Goal: Task Accomplishment & Management: Complete application form

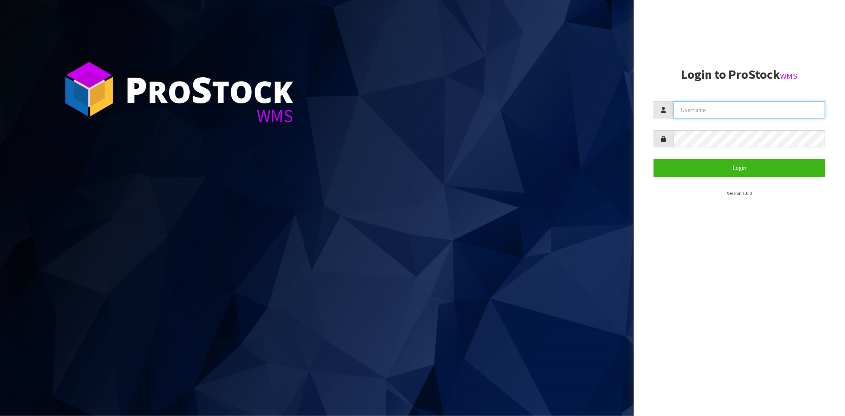
click at [722, 112] on input "text" at bounding box center [749, 109] width 152 height 17
type input "[PERSON_NAME][EMAIL_ADDRESS][DOMAIN_NAME]"
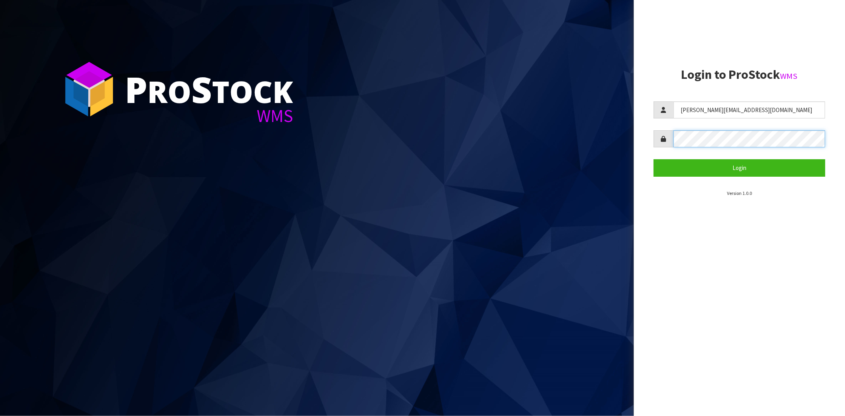
click at [653, 159] on button "Login" at bounding box center [738, 167] width 171 height 17
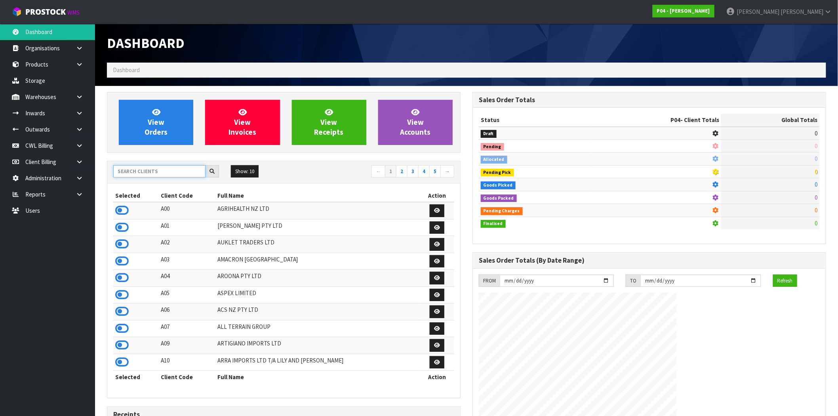
drag, startPoint x: 190, startPoint y: 172, endPoint x: 184, endPoint y: 167, distance: 7.9
click at [190, 172] on input "text" at bounding box center [159, 171] width 92 height 12
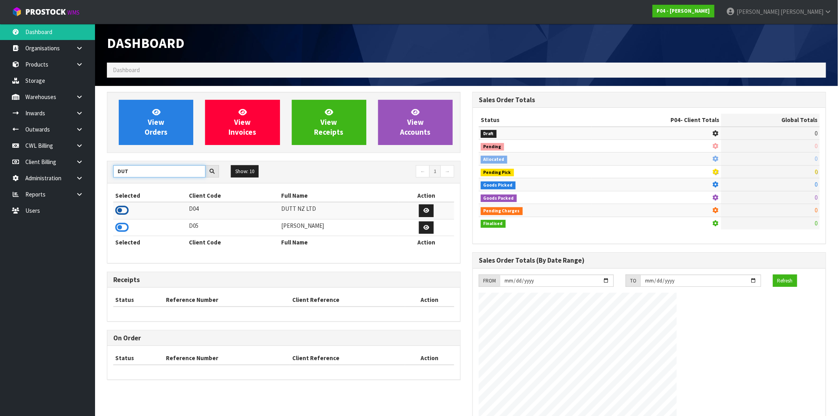
type input "DUT"
click at [122, 210] on icon at bounding box center [121, 210] width 13 height 12
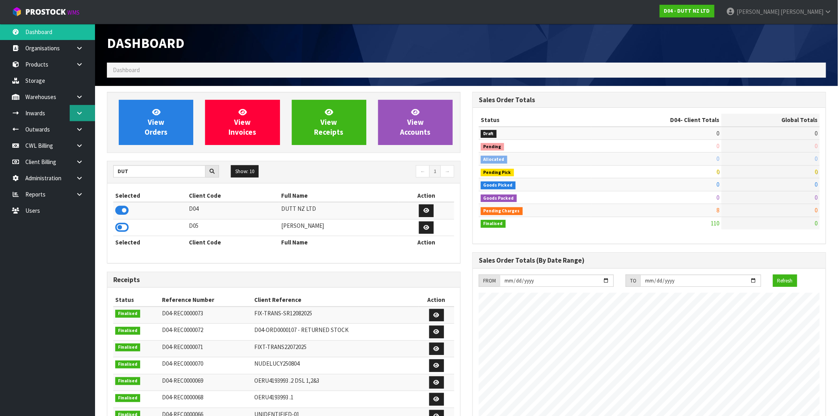
scroll to position [600, 365]
click at [78, 129] on icon at bounding box center [80, 129] width 8 height 6
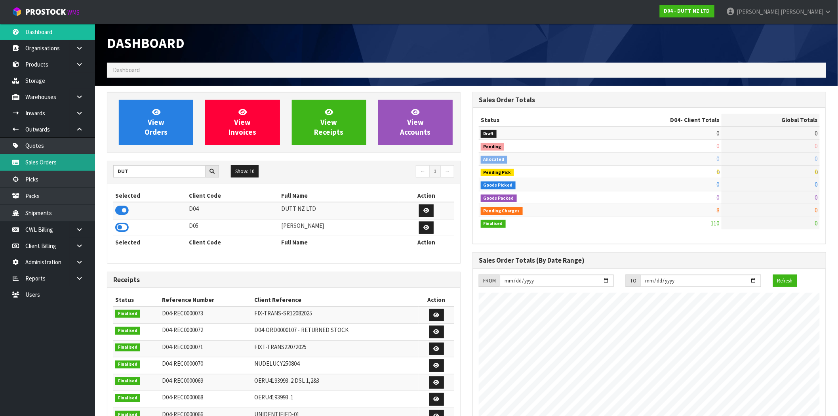
click at [58, 162] on link "Sales Orders" at bounding box center [47, 162] width 95 height 16
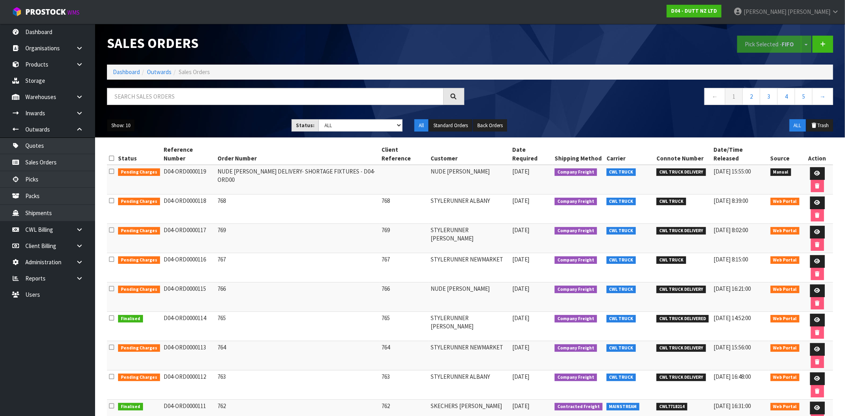
click at [125, 130] on button "Show: 10" at bounding box center [121, 125] width 28 height 13
click at [127, 171] on link "50" at bounding box center [138, 172] width 63 height 11
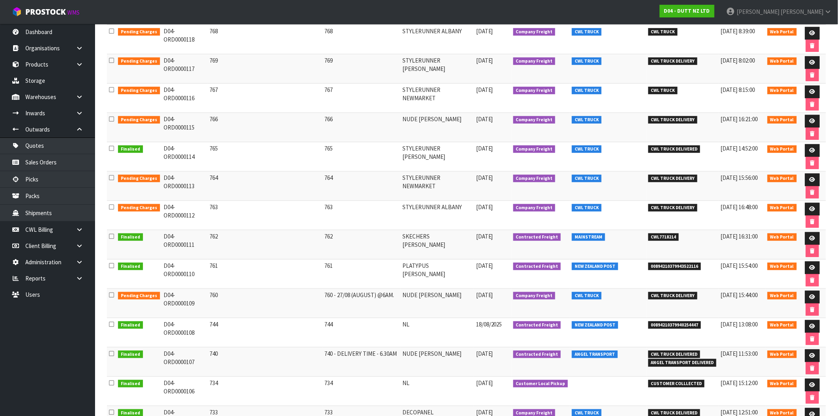
scroll to position [220, 0]
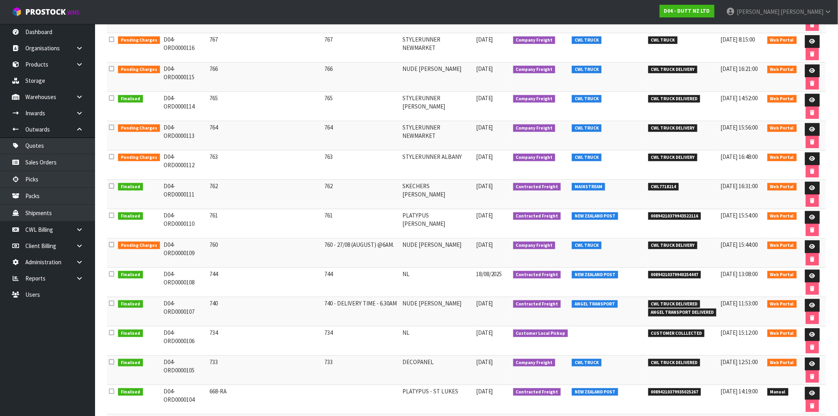
drag, startPoint x: 202, startPoint y: 306, endPoint x: 159, endPoint y: 306, distance: 43.2
click at [162, 306] on td "D04-ORD0000107" at bounding box center [185, 311] width 46 height 29
copy td "D04-ORD0000107"
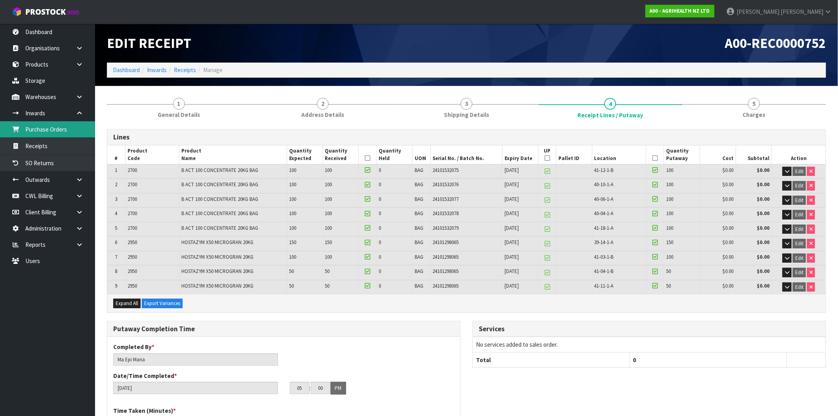
click at [45, 125] on link "Purchase Orders" at bounding box center [47, 129] width 95 height 16
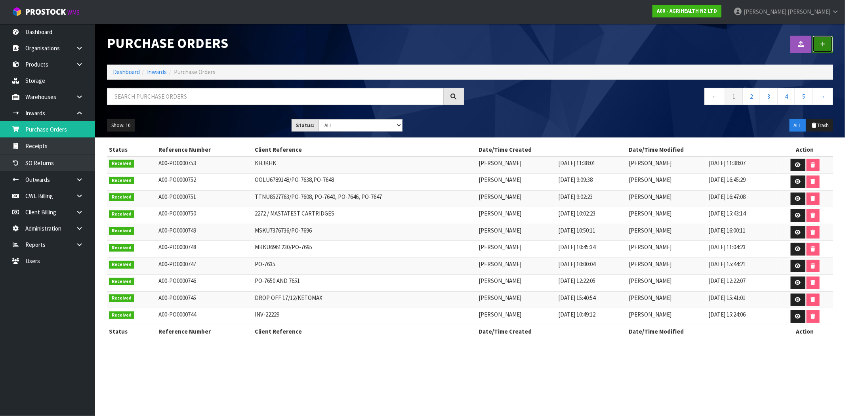
click at [825, 42] on icon at bounding box center [823, 44] width 6 height 6
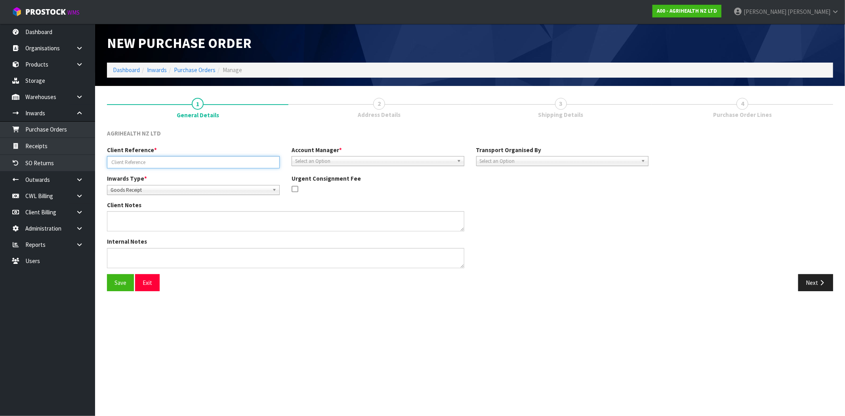
click at [200, 156] on input "text" at bounding box center [193, 162] width 173 height 12
click at [183, 164] on input "text" at bounding box center [193, 162] width 173 height 12
type input "MAJ ITEST 78954"
click at [366, 163] on span "Select an Option" at bounding box center [374, 161] width 158 height 10
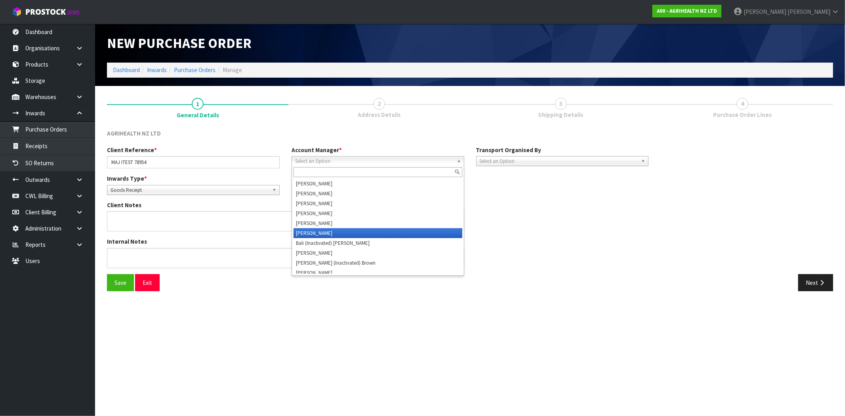
click at [341, 238] on li "Bali (Inactivated) [PERSON_NAME]" at bounding box center [377, 243] width 169 height 10
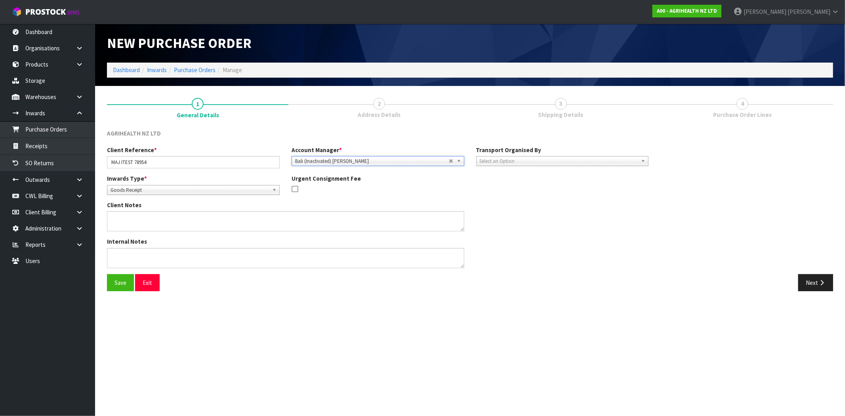
click at [314, 153] on label "Account Manager *" at bounding box center [316, 150] width 50 height 8
click at [317, 157] on span "Bali (Inactivated) [PERSON_NAME]" at bounding box center [372, 161] width 154 height 10
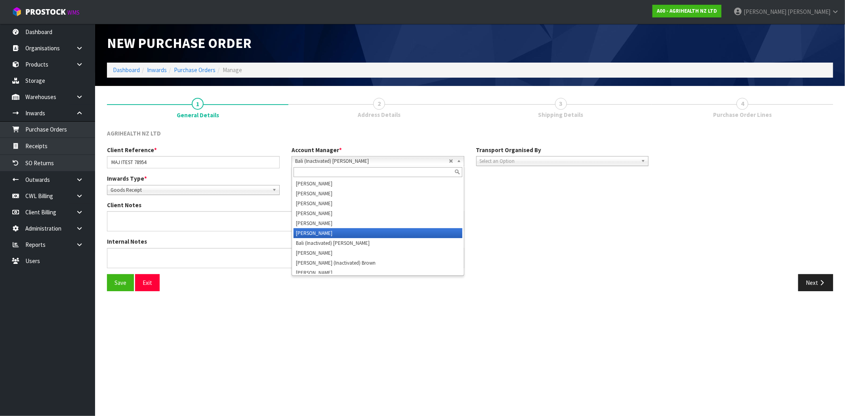
click at [323, 234] on li "[PERSON_NAME]" at bounding box center [377, 233] width 169 height 10
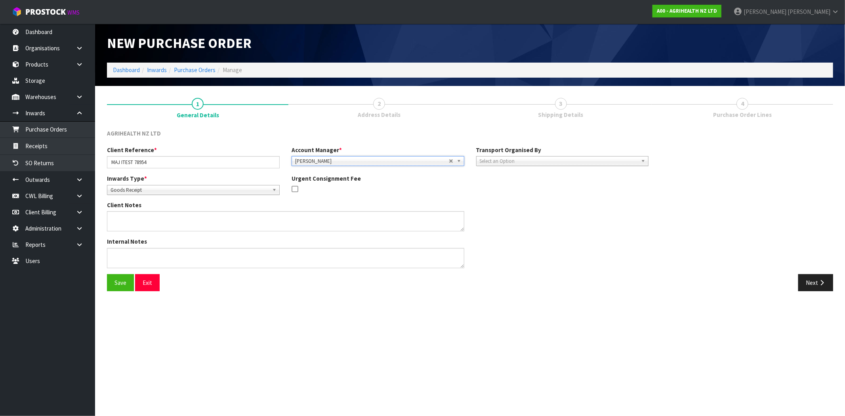
click at [512, 165] on div "Select an Option" at bounding box center [562, 161] width 173 height 10
drag, startPoint x: 498, startPoint y: 206, endPoint x: 500, endPoint y: 202, distance: 4.3
click at [498, 205] on li "Client" at bounding box center [562, 203] width 169 height 10
click at [812, 279] on button "Next" at bounding box center [815, 282] width 35 height 17
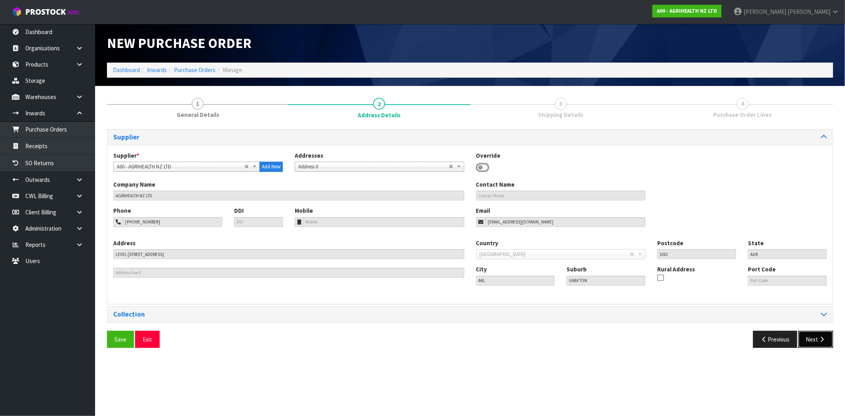
click at [818, 335] on button "Next" at bounding box center [815, 339] width 35 height 17
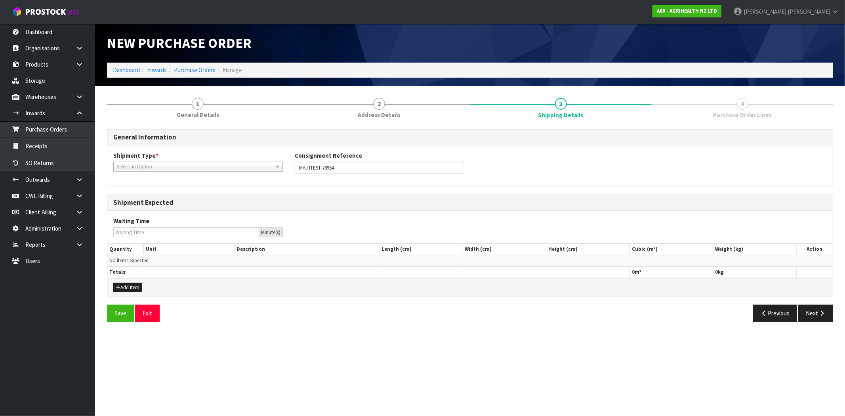
click at [168, 168] on span "Select an Option" at bounding box center [194, 167] width 155 height 10
click at [154, 202] on li "LCL International" at bounding box center [198, 199] width 166 height 10
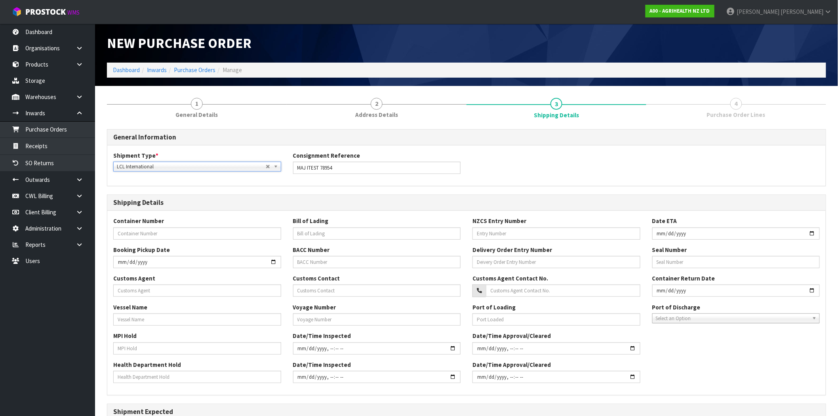
click at [177, 163] on span "LCL International" at bounding box center [191, 167] width 149 height 10
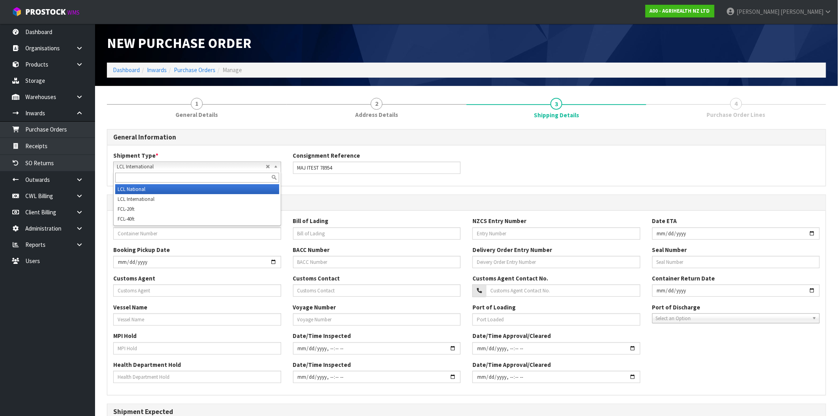
click at [169, 188] on li "LCL National" at bounding box center [197, 189] width 164 height 10
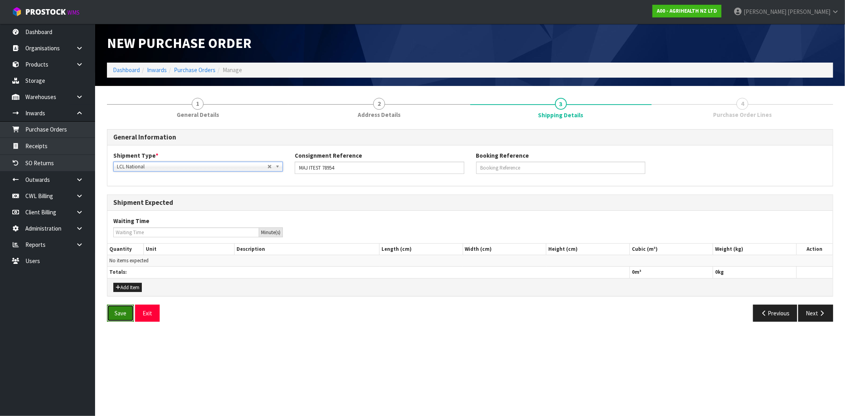
click at [120, 310] on button "Save" at bounding box center [120, 312] width 27 height 17
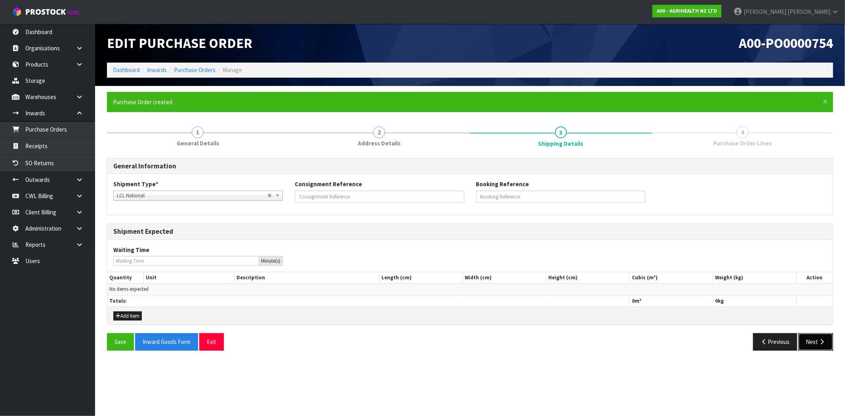
click at [824, 347] on button "Next" at bounding box center [815, 341] width 35 height 17
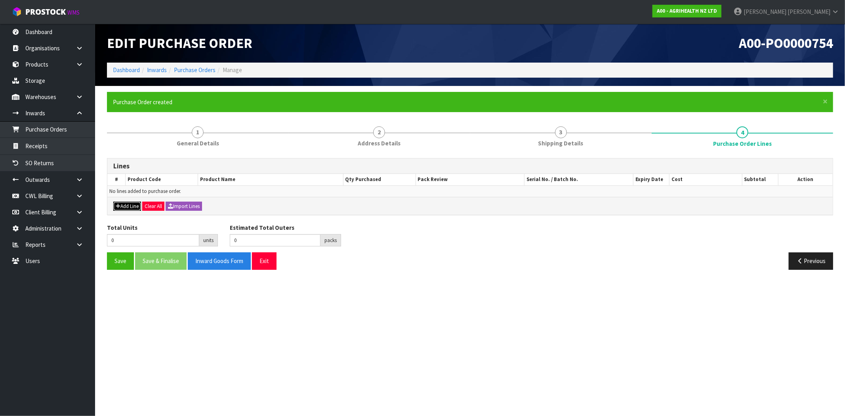
click at [132, 205] on button "Add Line" at bounding box center [127, 207] width 28 height 10
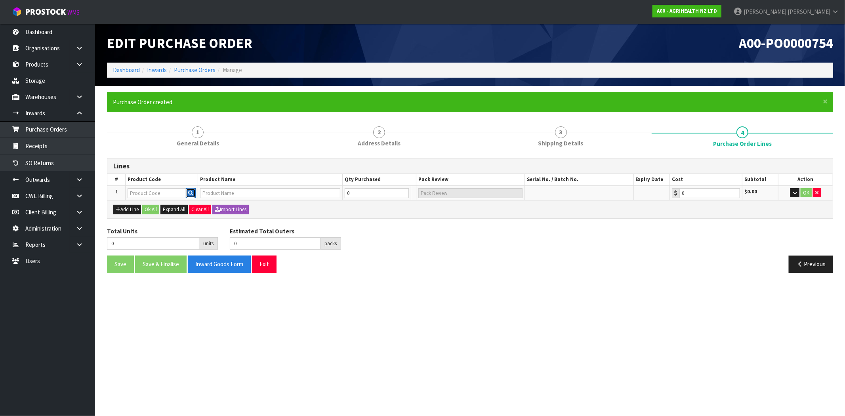
click at [189, 190] on icon "button" at bounding box center [190, 192] width 5 height 5
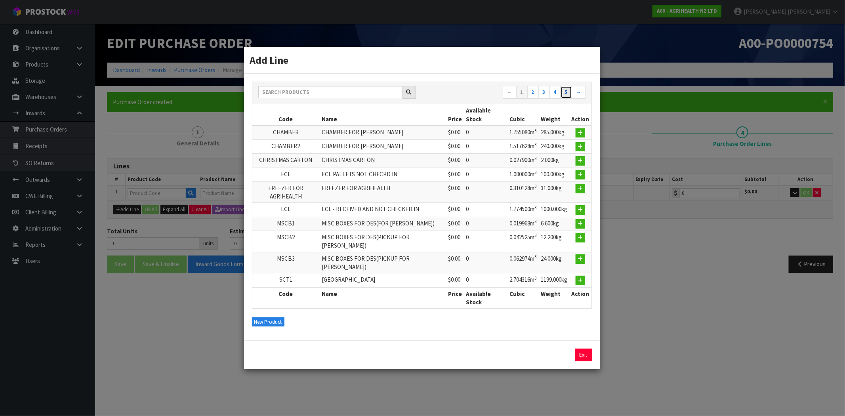
click at [563, 99] on link "5" at bounding box center [565, 92] width 11 height 13
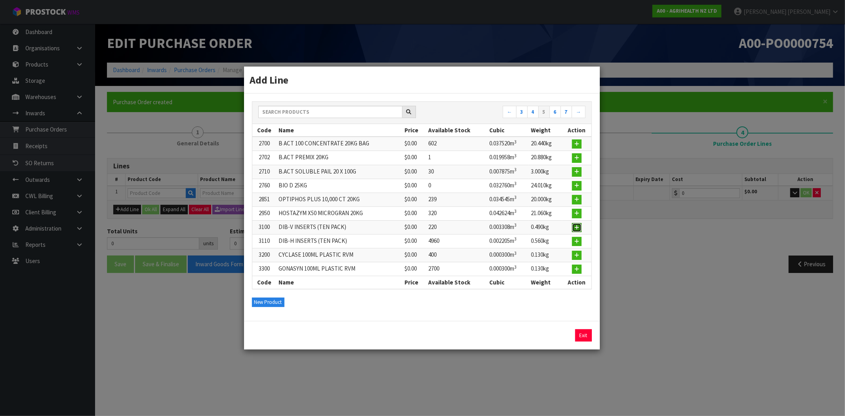
click at [578, 228] on icon "button" at bounding box center [576, 227] width 5 height 5
type input "3100"
type input "DIB-V INSERTS (TEN PACK)"
type input "0.00"
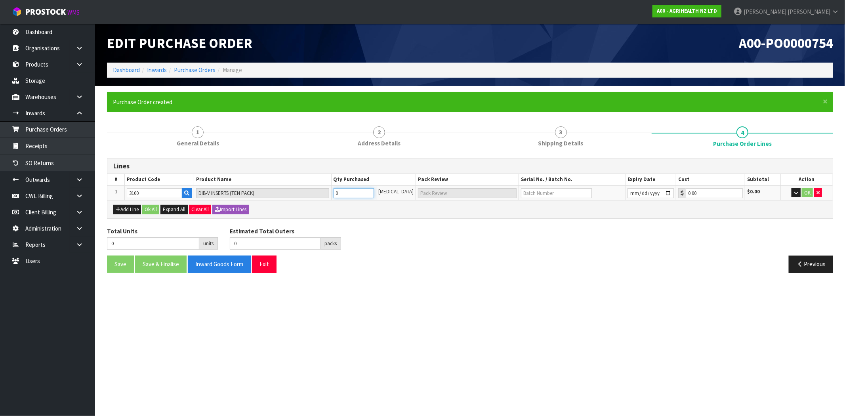
click at [333, 192] on tr "1 3100 DIB-V INSERTS (TEN PACK) 0 [MEDICAL_DATA] 0.00 $0.00 OK" at bounding box center [469, 193] width 725 height 15
type input "5"
type input "5 [MEDICAL_DATA]"
type input "50"
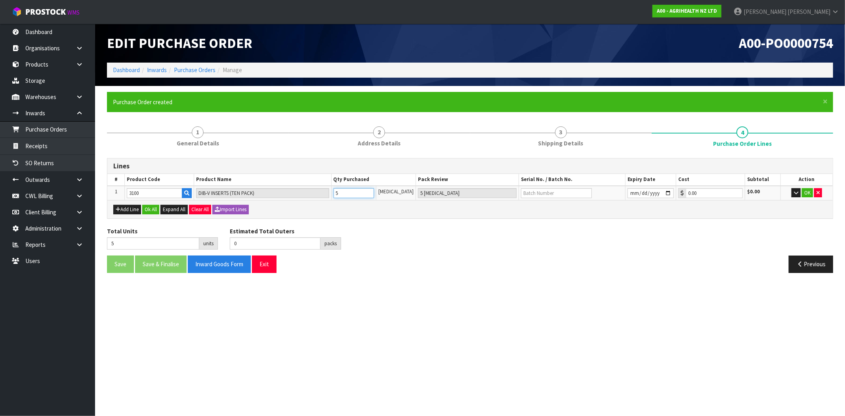
type input "5"
type input "50"
type input "5 CTN"
type input "50"
click at [564, 314] on section "Edit Purchase Order A00-PO0000754 Dashboard Inwards Purchase Orders Manage × Cl…" at bounding box center [422, 208] width 845 height 416
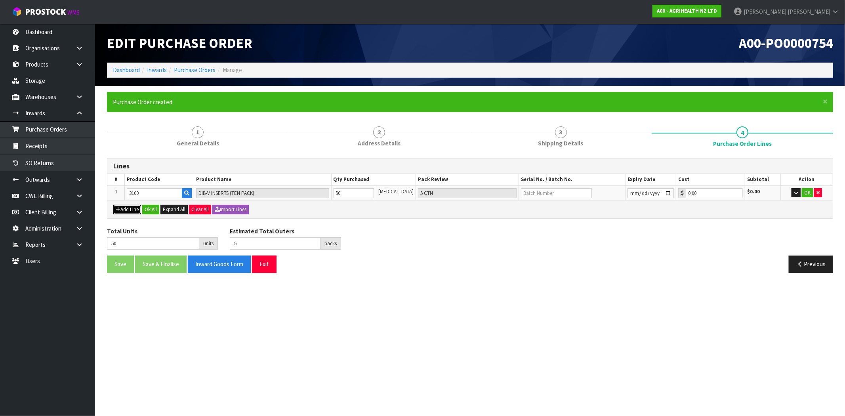
click at [126, 207] on button "Add Line" at bounding box center [127, 210] width 28 height 10
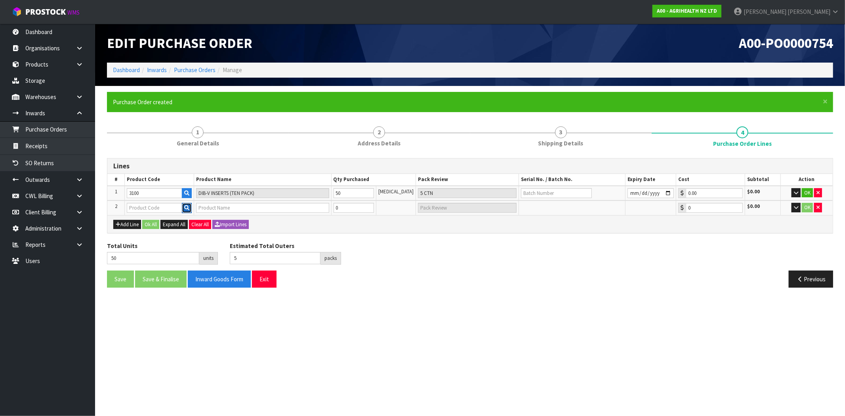
click at [189, 208] on icon "button" at bounding box center [186, 207] width 5 height 5
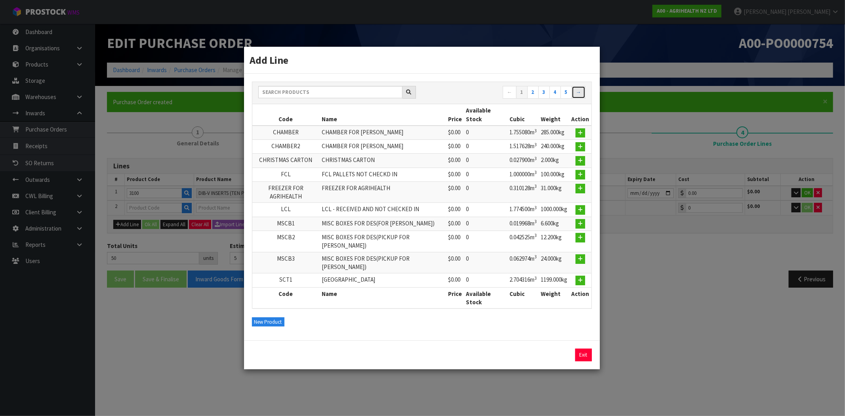
click at [578, 99] on link "→" at bounding box center [578, 92] width 14 height 13
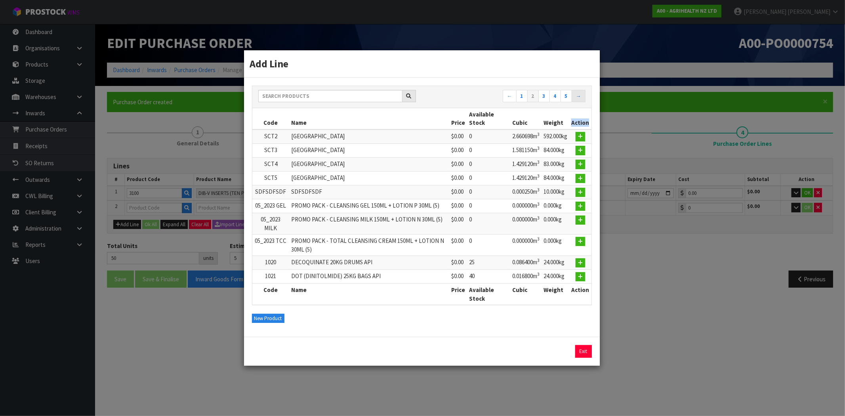
click at [578, 113] on th "Action" at bounding box center [580, 118] width 22 height 21
click at [578, 263] on icon "button" at bounding box center [580, 262] width 5 height 5
type input "1020"
type input "DECOQUINATE 20KG DRUMS API"
type input "0.00"
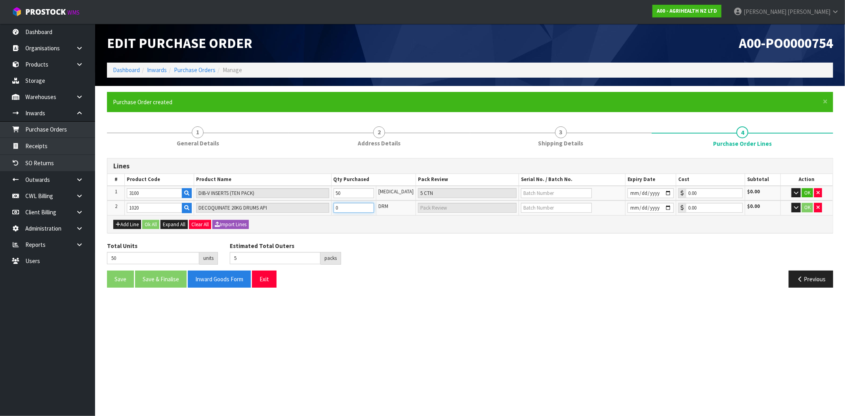
drag, startPoint x: 347, startPoint y: 207, endPoint x: 335, endPoint y: 209, distance: 12.1
click at [335, 209] on td "0" at bounding box center [353, 207] width 45 height 15
type input "55"
type input "5"
type input "5 DRM"
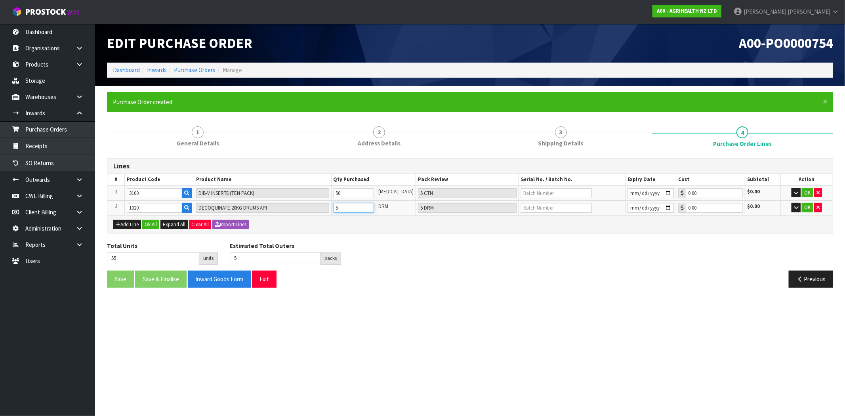
type input "50"
type input "0"
type input "51"
type input "1"
type input "1 DRM"
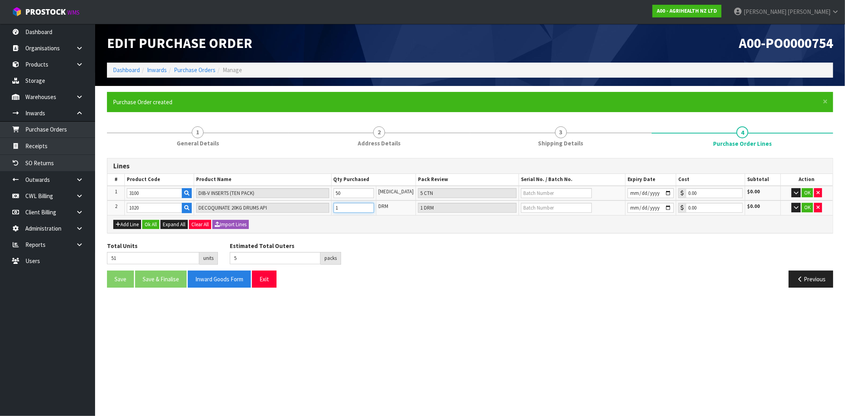
type input "60"
type input "10"
type input "10 DRM"
type input "10"
click at [509, 308] on section "Edit Purchase Order A00-PO0000754 Dashboard Inwards Purchase Orders Manage × Cl…" at bounding box center [422, 208] width 845 height 416
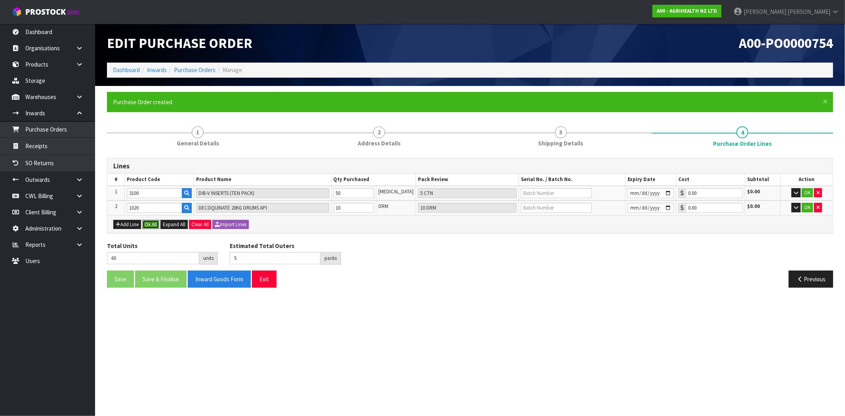
click at [151, 223] on button "Ok All" at bounding box center [150, 225] width 17 height 10
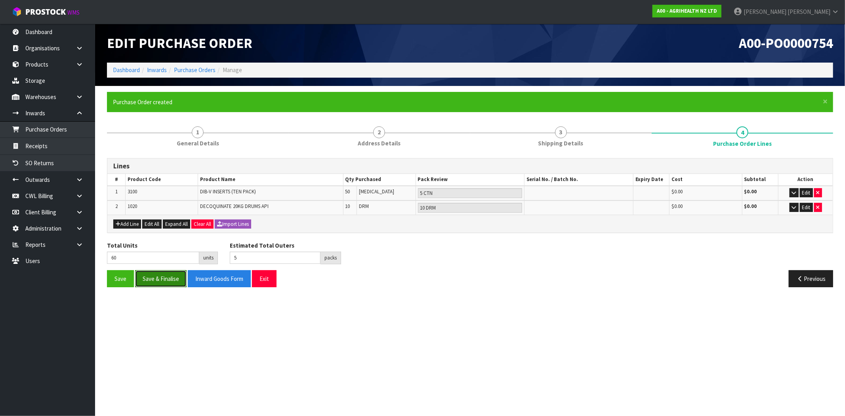
click at [158, 278] on button "Save & Finalise" at bounding box center [160, 278] width 51 height 17
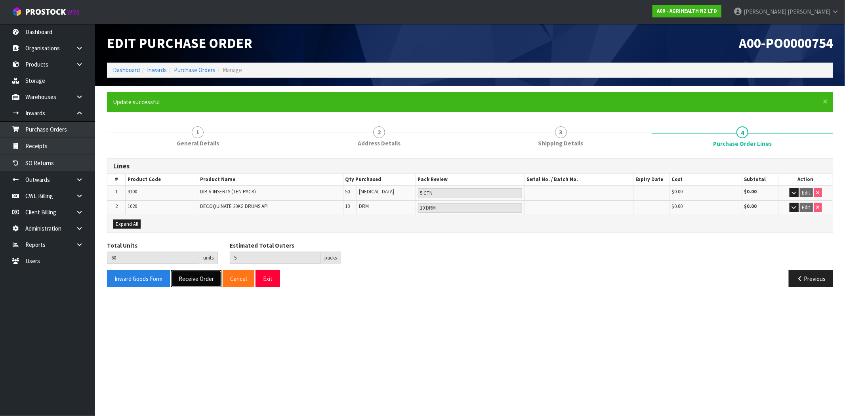
drag, startPoint x: 209, startPoint y: 283, endPoint x: 212, endPoint y: 278, distance: 6.4
click at [209, 282] on button "Receive Order" at bounding box center [196, 278] width 50 height 17
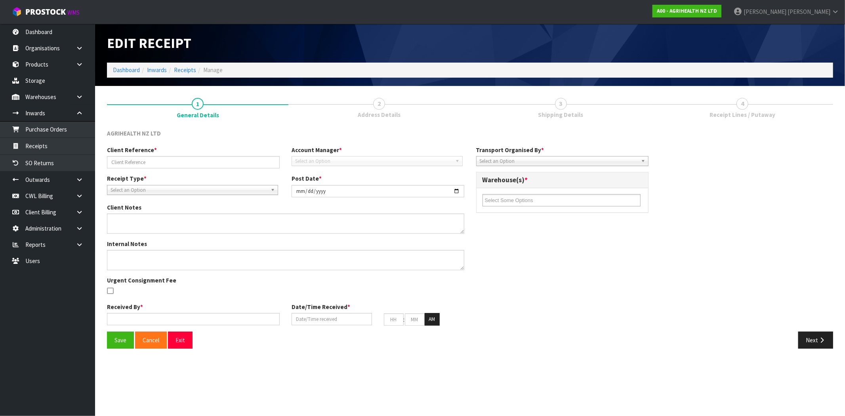
type input "MAJ ITEST 78954"
type input "[DATE]"
type input "[PERSON_NAME]"
type input "[DATE]"
type input "12"
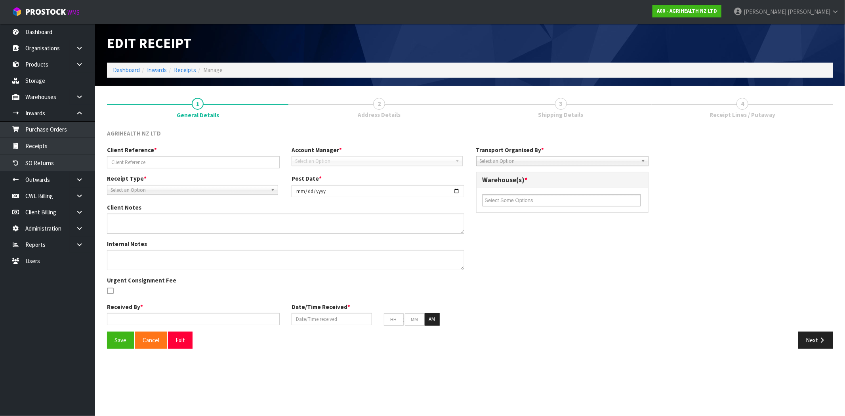
type input "47"
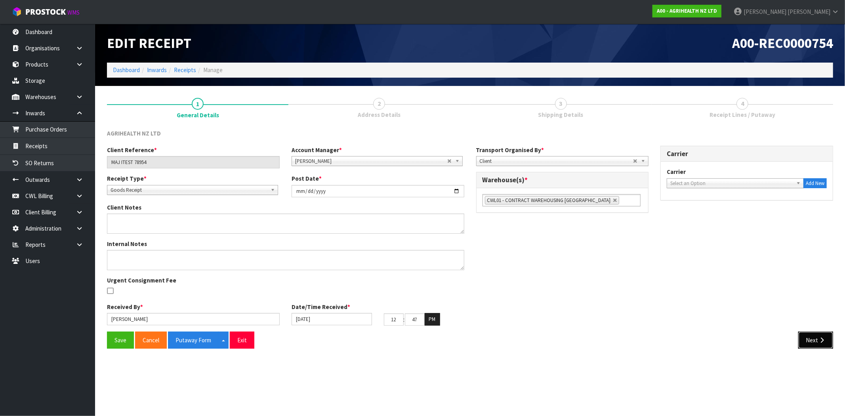
click at [820, 344] on button "Next" at bounding box center [815, 339] width 35 height 17
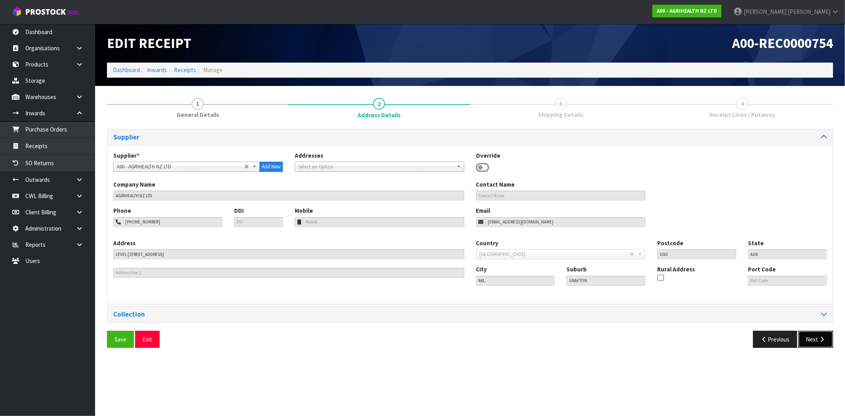
click at [813, 337] on button "Next" at bounding box center [815, 339] width 35 height 17
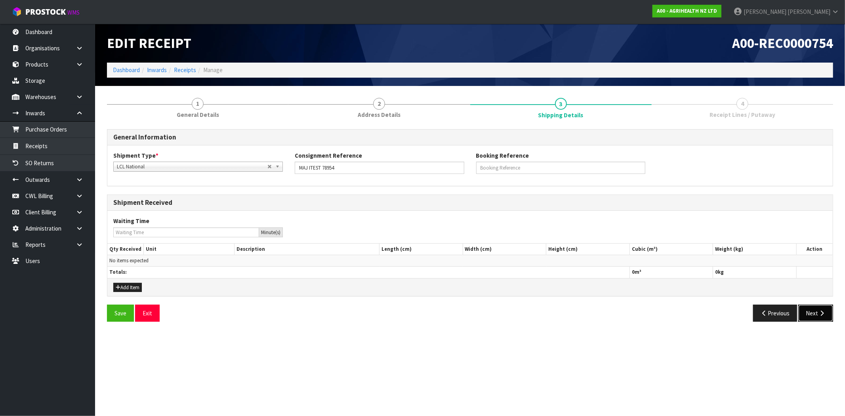
click at [818, 317] on button "Next" at bounding box center [815, 312] width 35 height 17
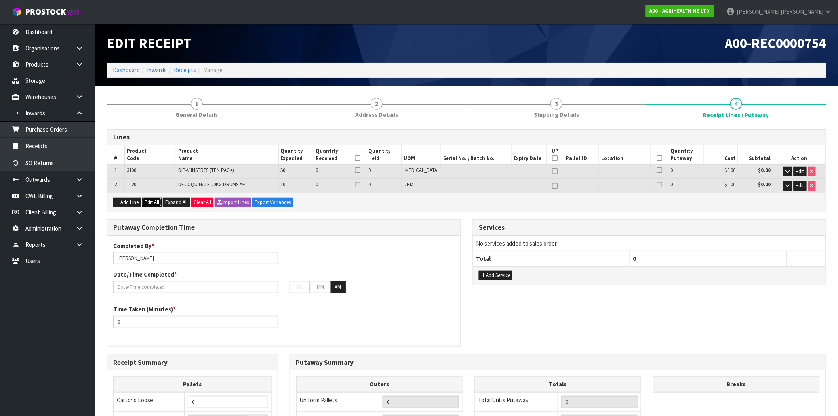
click at [148, 203] on button "Edit All" at bounding box center [151, 203] width 19 height 10
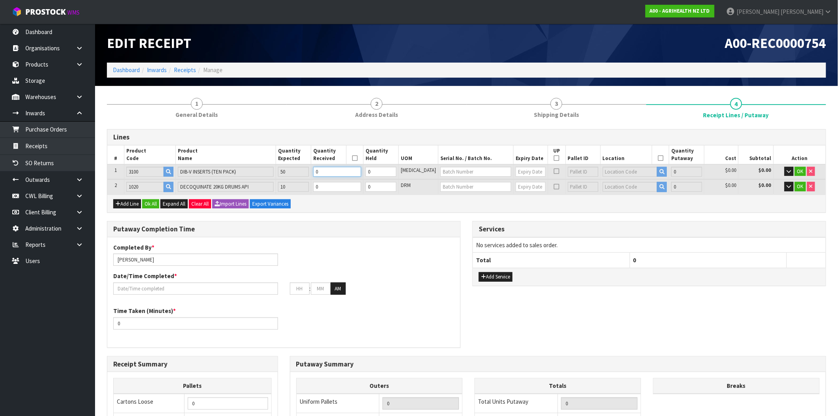
drag, startPoint x: 334, startPoint y: 172, endPoint x: 326, endPoint y: 171, distance: 7.5
click at [331, 171] on input "0" at bounding box center [337, 172] width 48 height 10
type input "0.01654"
type input "2.45"
type input "50"
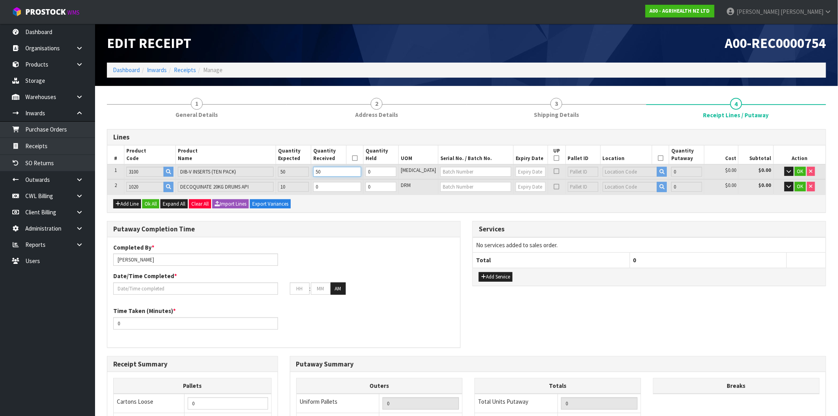
type input "5"
type input "0.19872"
type input "27"
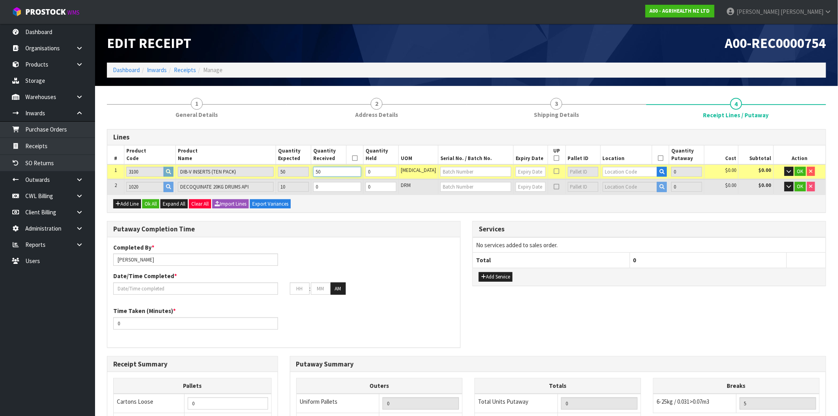
type input "50"
click at [319, 185] on tr "2 1020 DECOQUINATE 20KG DRUMS API 10 0 0 DRM 0 $0.00 $0.00 OK" at bounding box center [466, 186] width 718 height 15
type input "0.28512"
type input "51"
type input "1"
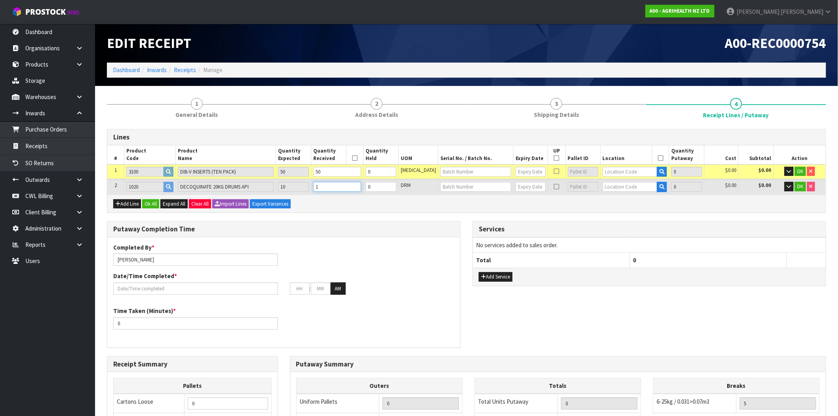
type input "1.06272"
type input "267"
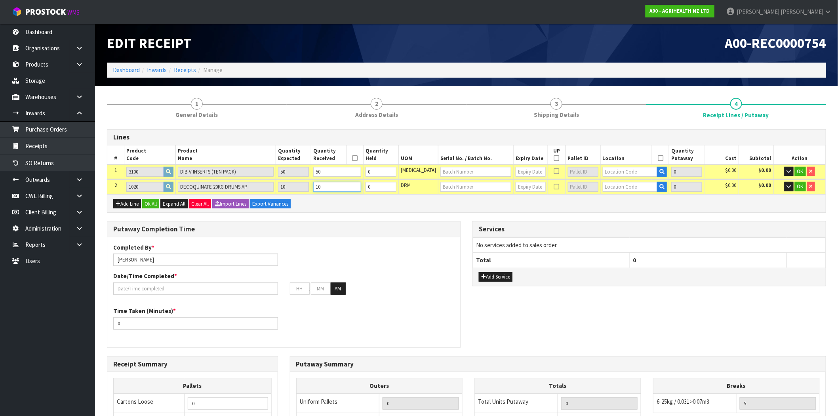
type input "10"
click at [389, 219] on div "Lines # Product Code Product Name Quantity Expected Quantity Received Quantity …" at bounding box center [466, 350] width 719 height 443
click at [614, 171] on input "text" at bounding box center [630, 172] width 55 height 10
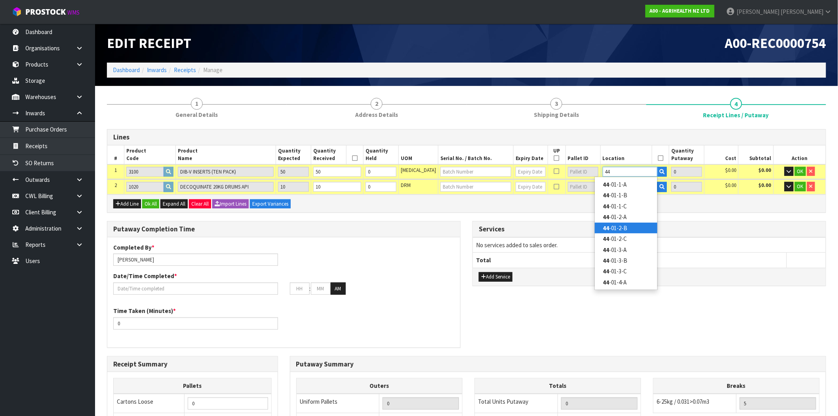
type input "44"
click at [611, 228] on link "44 -01-2-B" at bounding box center [626, 228] width 63 height 11
type input "50"
type input "44-01-2-B"
type input "50"
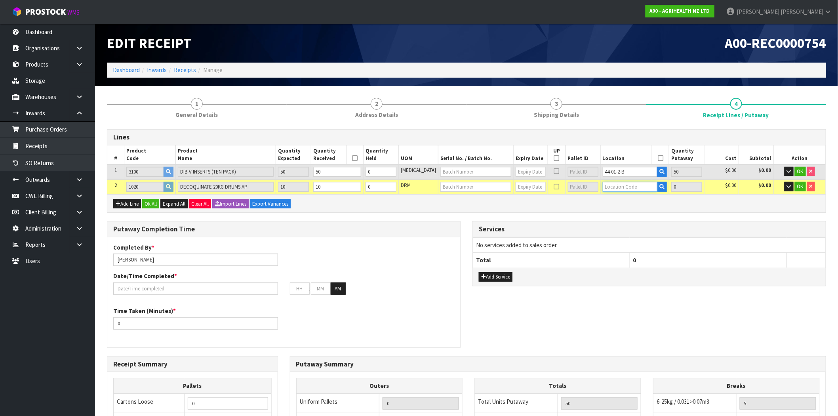
click at [618, 186] on input "text" at bounding box center [630, 187] width 55 height 10
type input "44"
click at [576, 168] on tr "1 3100 DIB-V INSERTS (TEN PACK) 50 50 0 [MEDICAL_DATA] 44-01-2-B 50 $0.00 $0.00…" at bounding box center [466, 171] width 718 height 15
type input "0"
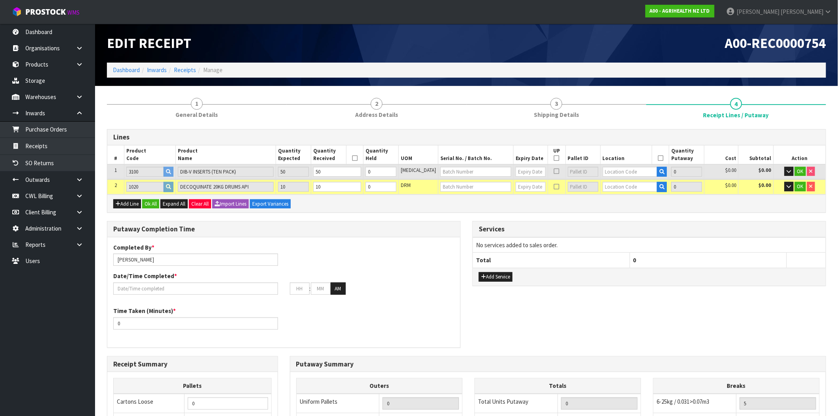
click at [615, 227] on h3 "Services" at bounding box center [649, 229] width 341 height 8
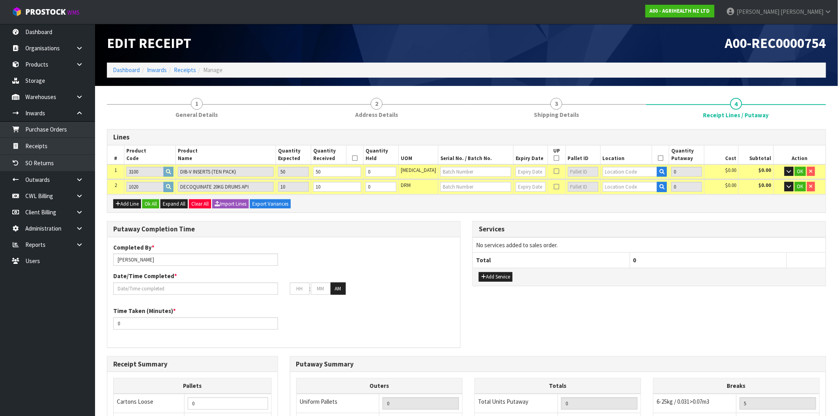
click at [379, 234] on div "Putaway Completion Time" at bounding box center [283, 229] width 353 height 16
click at [791, 167] on button "button" at bounding box center [788, 172] width 9 height 10
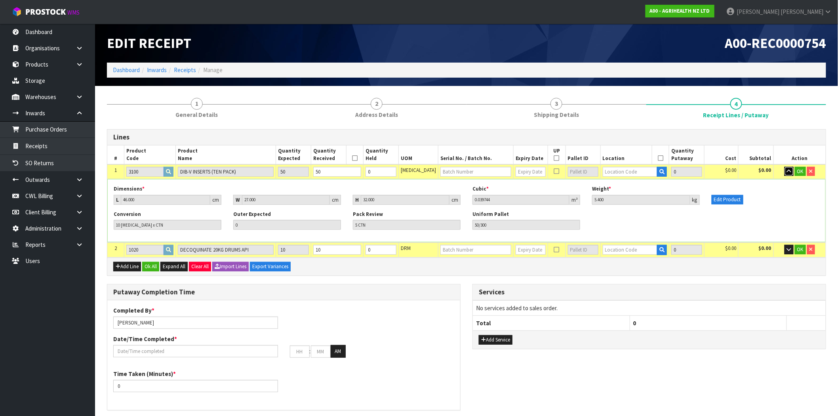
click at [787, 169] on icon "button" at bounding box center [789, 171] width 4 height 5
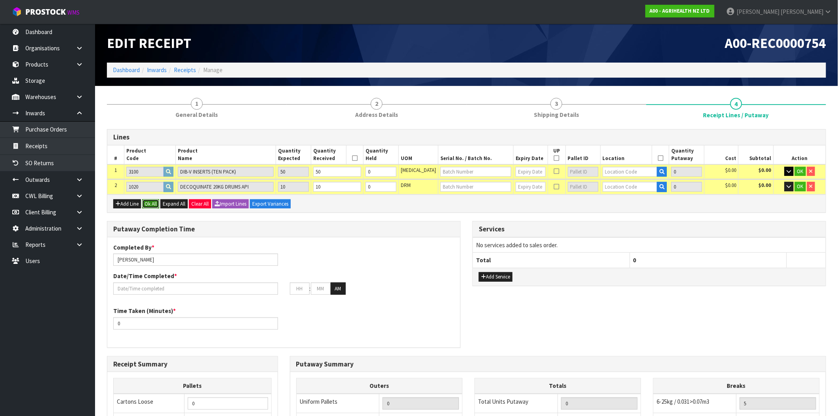
click at [146, 206] on button "Ok All" at bounding box center [150, 204] width 17 height 10
click at [453, 169] on input "text" at bounding box center [475, 172] width 71 height 10
type input "45646546"
click at [525, 169] on input "text" at bounding box center [531, 172] width 30 height 10
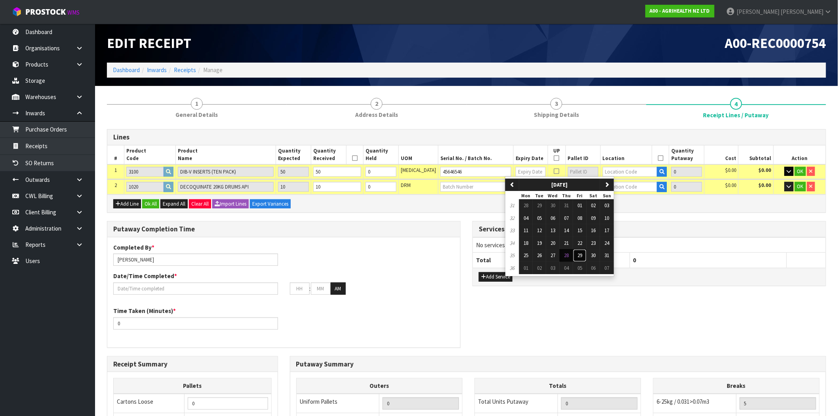
click at [582, 254] on span "29" at bounding box center [579, 255] width 5 height 7
type input "[DATE]"
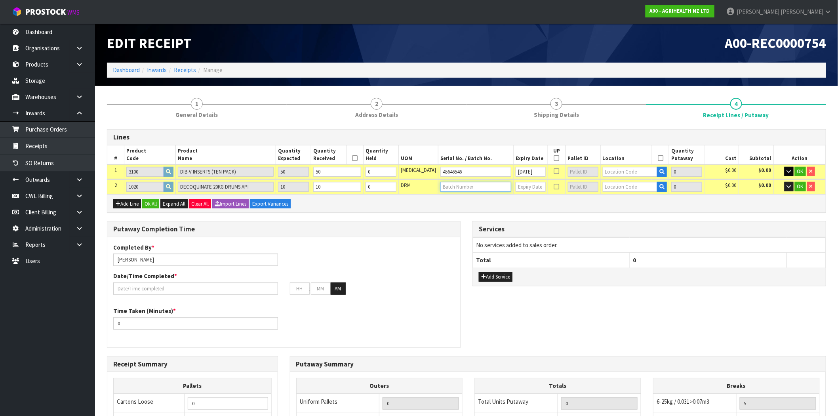
click at [449, 183] on input "text" at bounding box center [475, 187] width 71 height 10
type input "6556789789"
click at [527, 185] on input "text" at bounding box center [531, 187] width 30 height 10
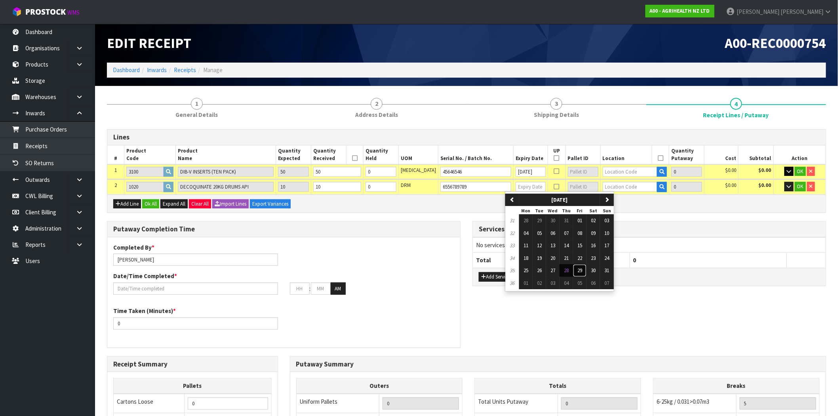
click at [586, 272] on button "29" at bounding box center [579, 270] width 13 height 13
type input "[DATE]"
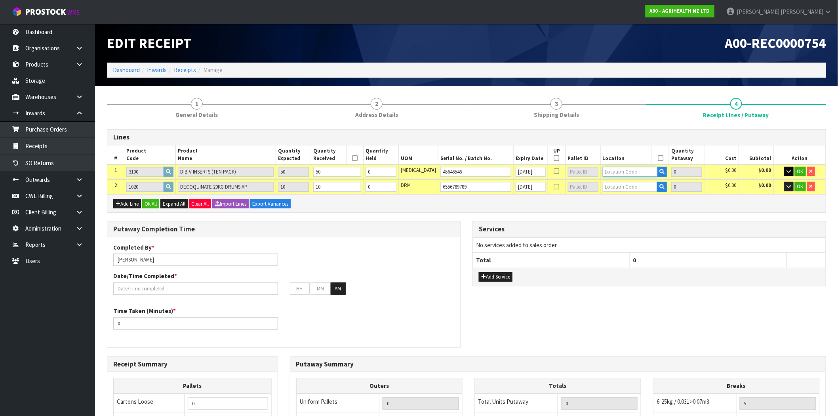
click at [615, 171] on input "text" at bounding box center [630, 172] width 55 height 10
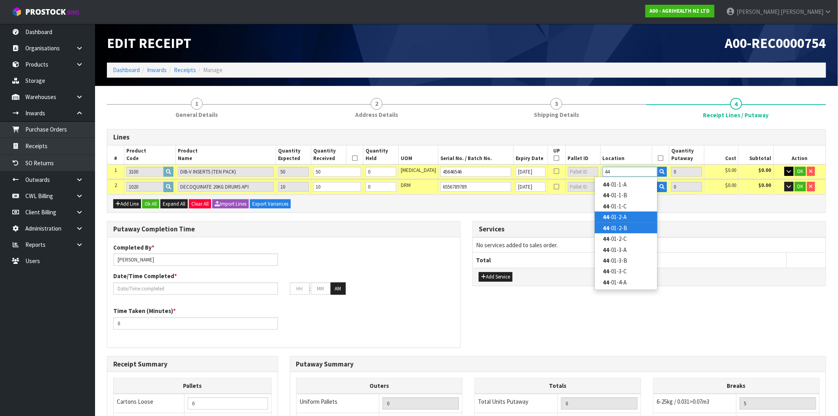
type input "44"
click at [618, 231] on link "44 -01-2-B" at bounding box center [626, 228] width 63 height 11
type input "50"
type input "44-01-2-B"
type input "50"
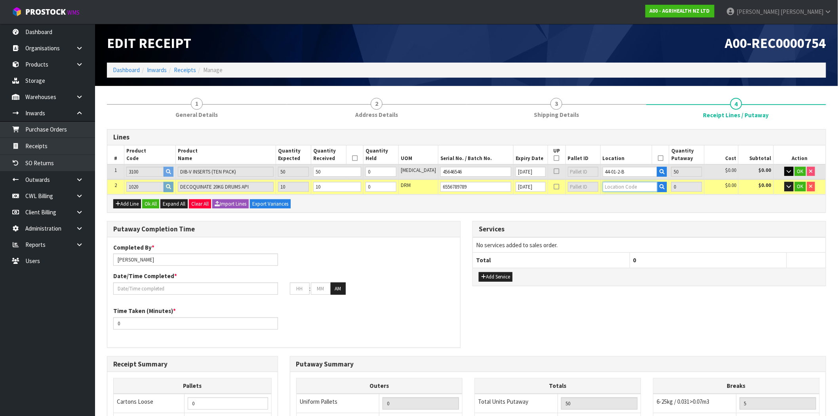
click at [615, 184] on input "text" at bounding box center [630, 187] width 55 height 10
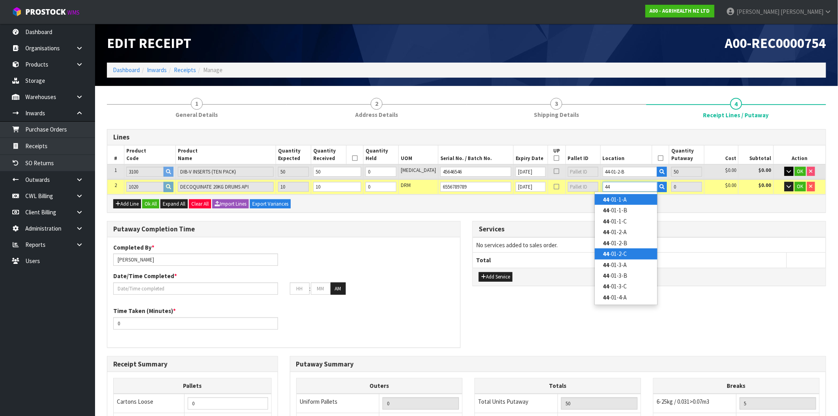
type input "44"
click at [632, 252] on link "44 -01-2-C" at bounding box center [626, 253] width 63 height 11
type input "60"
type input "44-01-2-C"
type input "10"
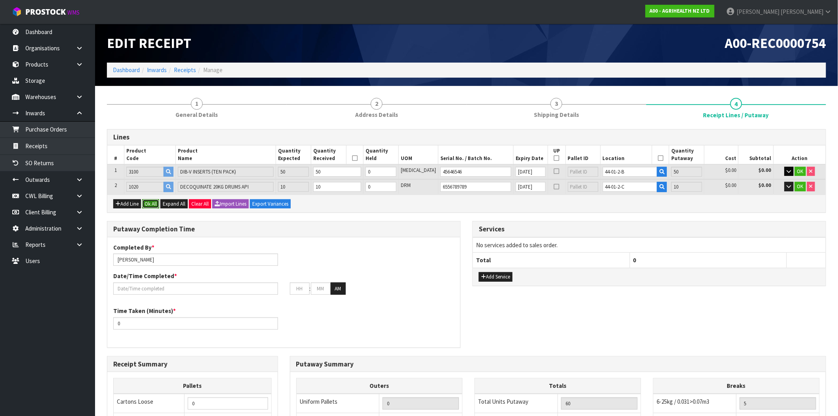
click at [147, 201] on button "Ok All" at bounding box center [150, 204] width 17 height 10
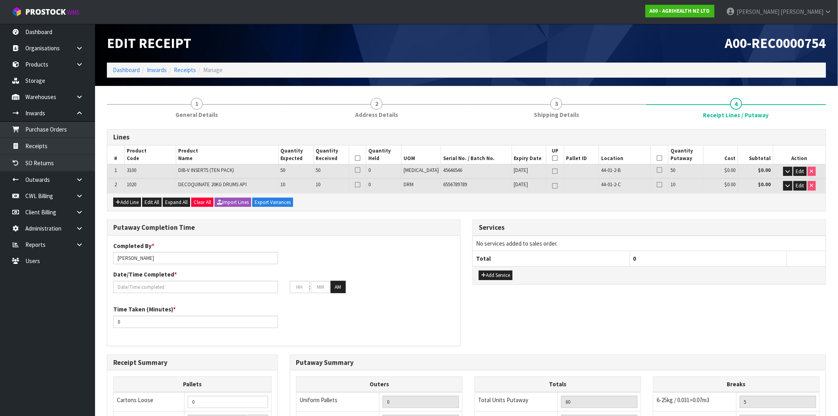
click at [552, 171] on icon at bounding box center [555, 171] width 6 height 0
type input "1"
type input "0"
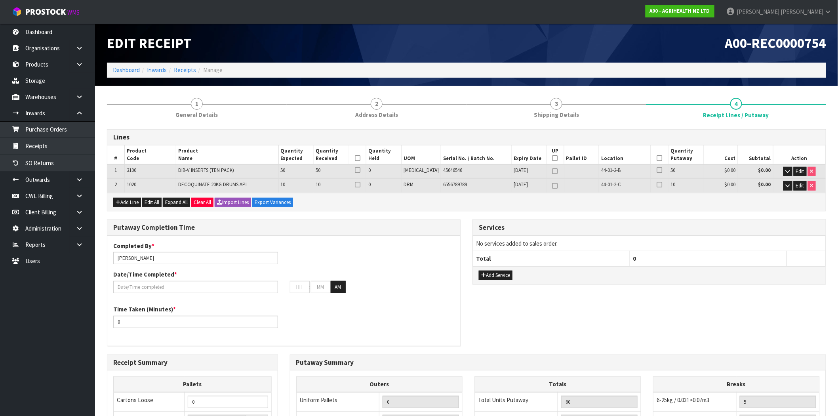
type input "1"
click at [552, 171] on icon at bounding box center [555, 171] width 6 height 0
type input "0"
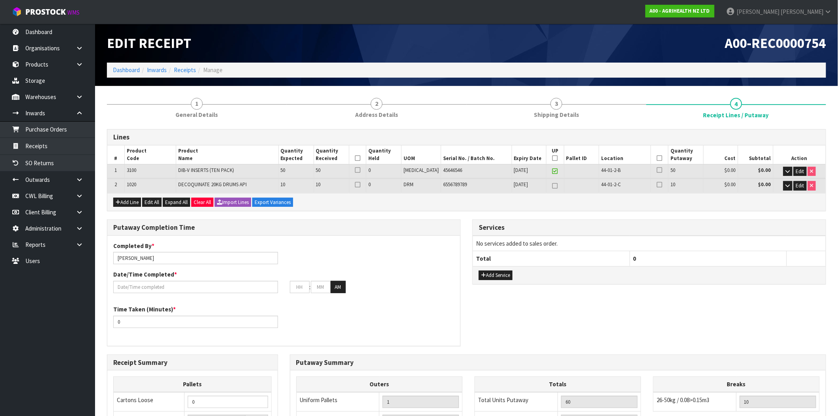
type input "5"
